Goal: Task Accomplishment & Management: Complete application form

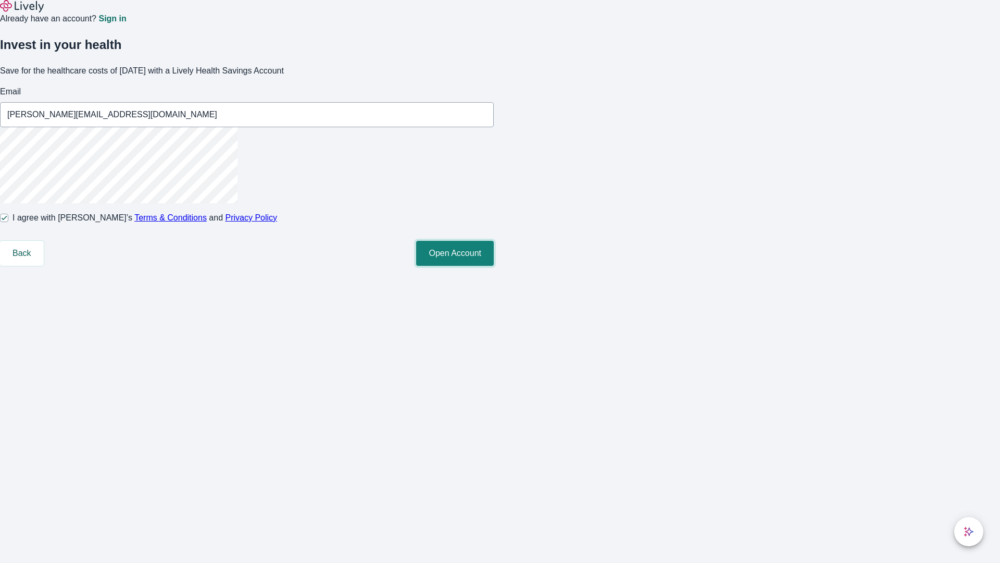
click at [494, 266] on button "Open Account" at bounding box center [455, 253] width 78 height 25
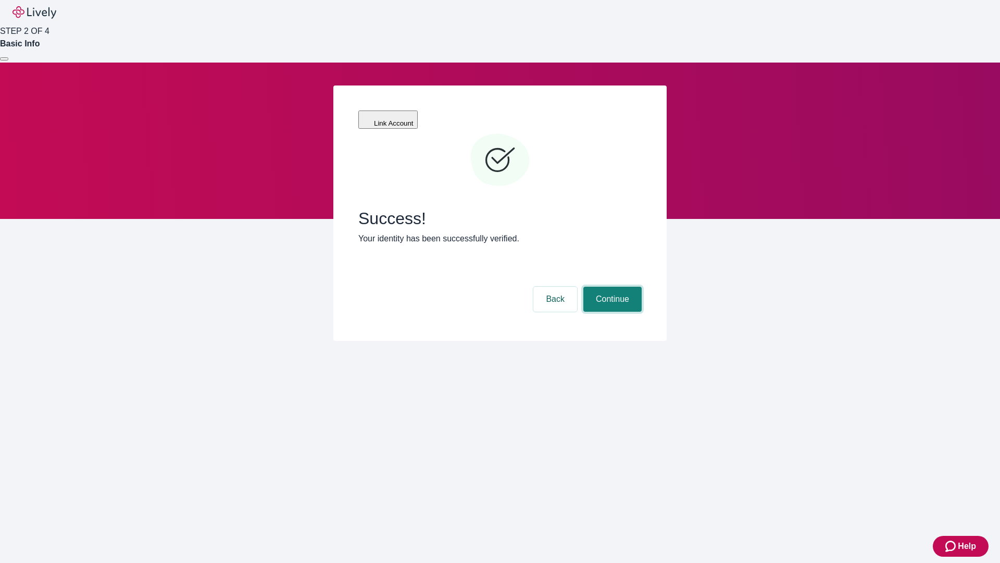
click at [611, 287] on button "Continue" at bounding box center [613, 299] width 58 height 25
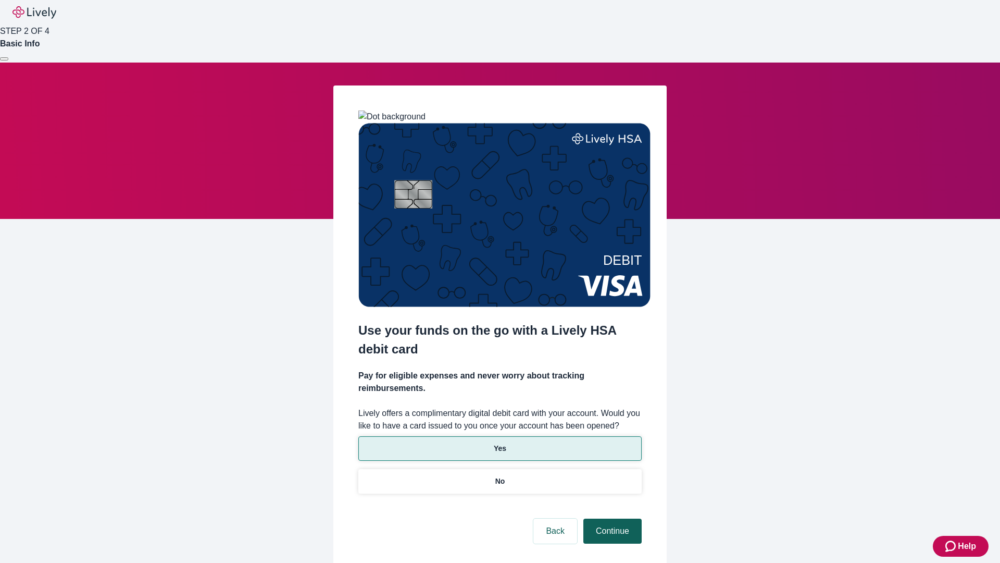
click at [500, 476] on p "No" at bounding box center [501, 481] width 10 height 11
click at [611, 518] on button "Continue" at bounding box center [613, 530] width 58 height 25
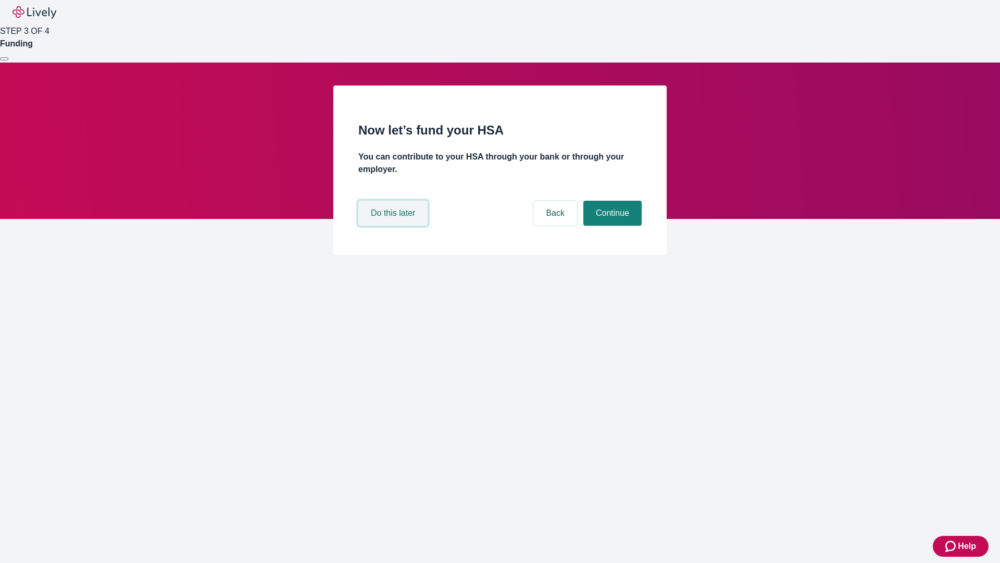
click at [394, 226] on button "Do this later" at bounding box center [392, 213] width 69 height 25
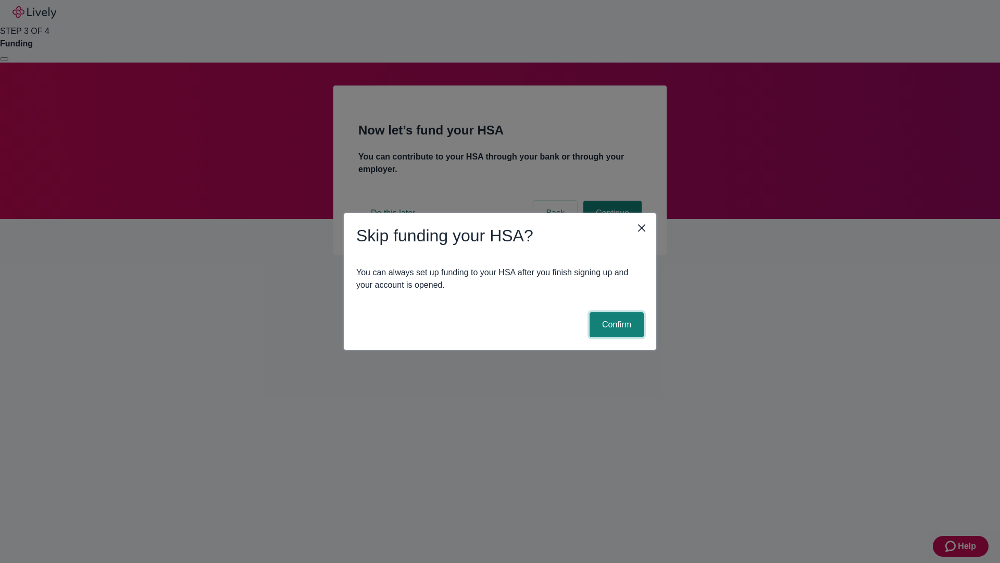
click at [615, 325] on button "Confirm" at bounding box center [617, 324] width 54 height 25
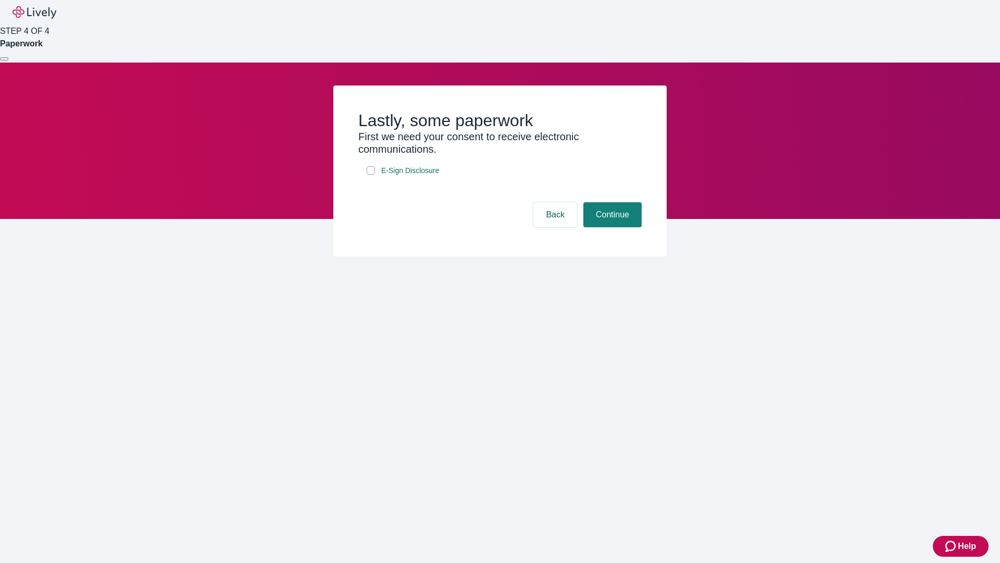
click at [371, 175] on input "E-Sign Disclosure" at bounding box center [371, 170] width 8 height 8
checkbox input "true"
click at [611, 227] on button "Continue" at bounding box center [613, 214] width 58 height 25
